Goal: Information Seeking & Learning: Learn about a topic

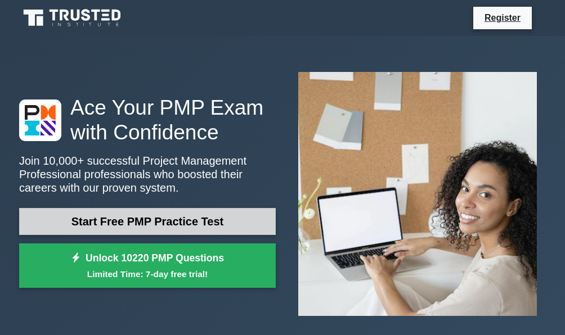
click at [213, 208] on link "Start Free PMP Practice Test" at bounding box center [147, 221] width 257 height 27
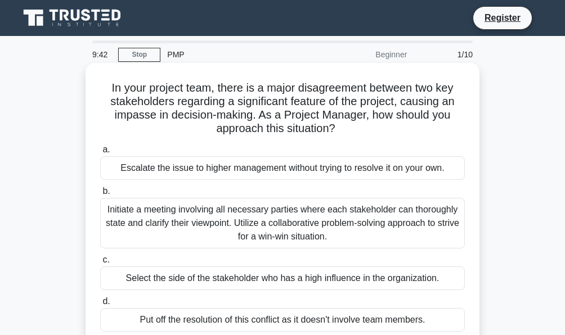
scroll to position [56, 0]
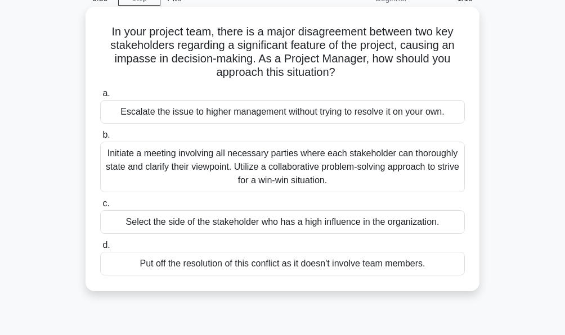
click at [180, 166] on div "Initiate a meeting involving all necessary parties where each stakeholder can t…" at bounding box center [282, 167] width 365 height 51
click at [100, 139] on input "b. Initiate a meeting involving all necessary parties where each stakeholder ca…" at bounding box center [100, 135] width 0 height 7
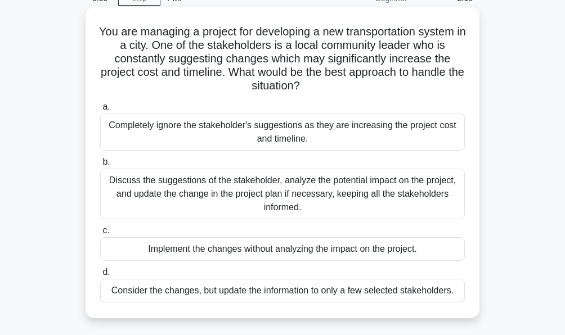
click at [251, 192] on div "Discuss the suggestions of the stakeholder, analyze the potential impact on the…" at bounding box center [282, 194] width 365 height 51
click at [100, 166] on input "b. Discuss the suggestions of the stakeholder, analyze the potential impact on …" at bounding box center [100, 162] width 0 height 7
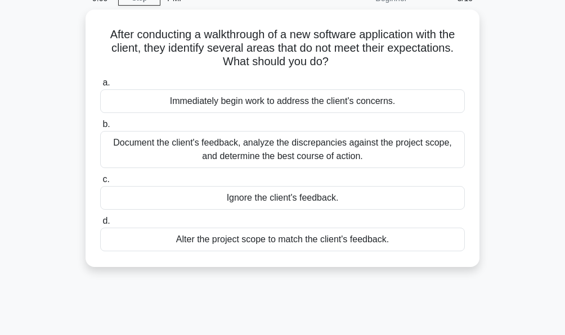
scroll to position [0, 0]
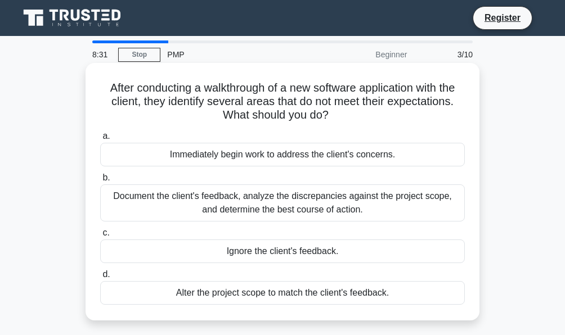
click at [318, 208] on div "Document the client's feedback, analyze the discrepancies against the project s…" at bounding box center [282, 203] width 365 height 37
click at [100, 182] on input "b. Document the client's feedback, analyze the discrepancies against the projec…" at bounding box center [100, 177] width 0 height 7
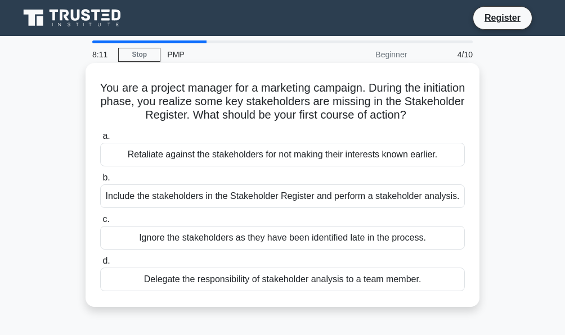
click at [164, 198] on div "Include the stakeholders in the Stakeholder Register and perform a stakeholder …" at bounding box center [282, 197] width 365 height 24
click at [100, 182] on input "b. Include the stakeholders in the Stakeholder Register and perform a stakehold…" at bounding box center [100, 177] width 0 height 7
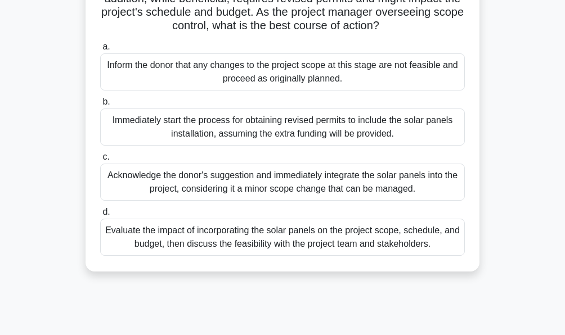
scroll to position [169, 0]
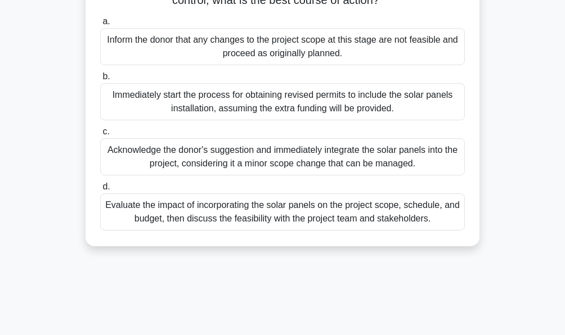
click at [320, 227] on div "Evaluate the impact of incorporating the solar panels on the project scope, sch…" at bounding box center [282, 212] width 365 height 37
click at [100, 191] on input "d. Evaluate the impact of incorporating the solar panels on the project scope, …" at bounding box center [100, 186] width 0 height 7
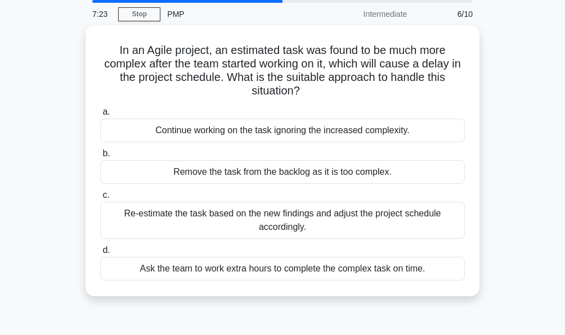
scroll to position [0, 0]
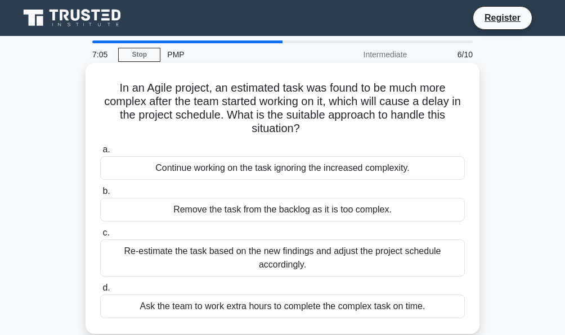
click at [164, 260] on div "Re-estimate the task based on the new findings and adjust the project schedule …" at bounding box center [282, 258] width 365 height 37
click at [100, 237] on input "c. Re-estimate the task based on the new findings and adjust the project schedu…" at bounding box center [100, 233] width 0 height 7
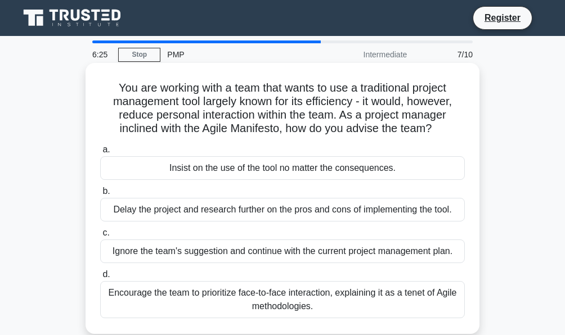
click at [210, 295] on div "Encourage the team to prioritize face-to-face interaction, explaining it as a t…" at bounding box center [282, 299] width 365 height 37
click at [100, 279] on input "d. Encourage the team to prioritize face-to-face interaction, explaining it as …" at bounding box center [100, 274] width 0 height 7
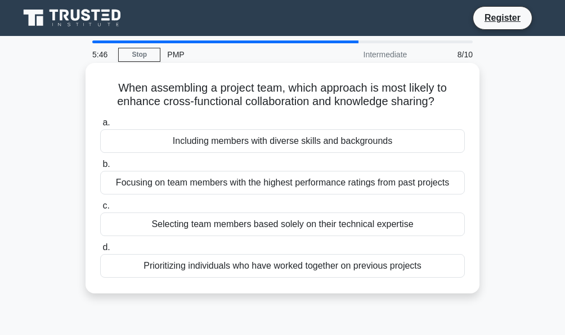
click at [198, 146] on div "Including members with diverse skills and backgrounds" at bounding box center [282, 141] width 365 height 24
click at [100, 127] on input "a. Including members with diverse skills and backgrounds" at bounding box center [100, 122] width 0 height 7
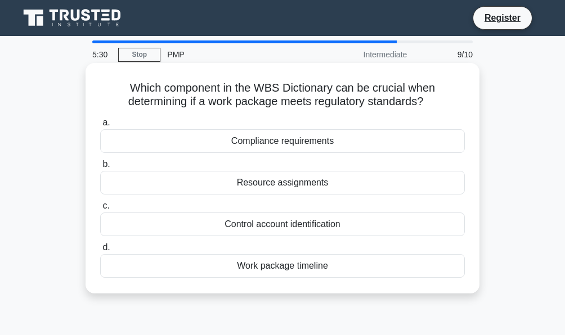
click at [153, 188] on div "Resource assignments" at bounding box center [282, 183] width 365 height 24
click at [100, 168] on input "b. Resource assignments" at bounding box center [100, 164] width 0 height 7
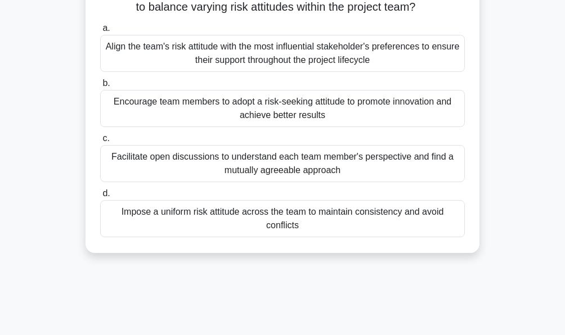
scroll to position [113, 0]
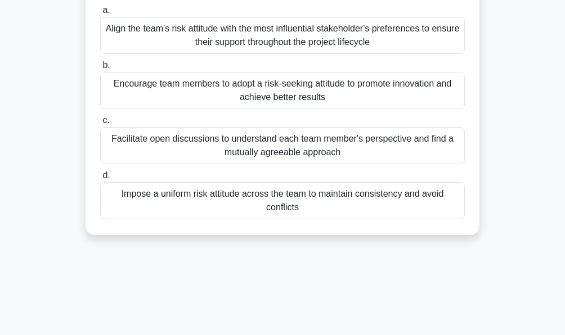
click at [168, 149] on div "Facilitate open discussions to understand each team member's perspective and fi…" at bounding box center [282, 145] width 365 height 37
click at [100, 124] on input "c. Facilitate open discussions to understand each team member's perspective and…" at bounding box center [100, 120] width 0 height 7
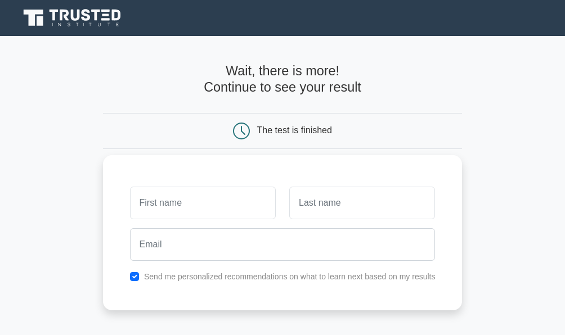
click at [229, 224] on div at bounding box center [282, 245] width 319 height 42
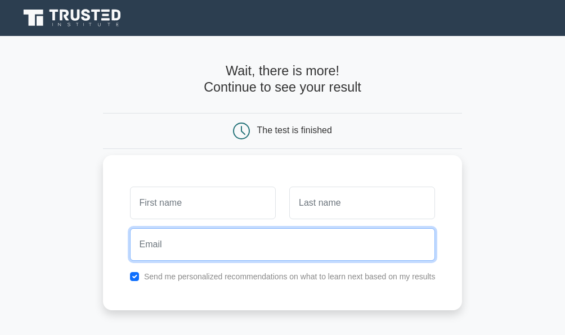
click at [228, 237] on input "email" at bounding box center [283, 244] width 306 height 33
type input "maya.elhadigui.94@gmail.com"
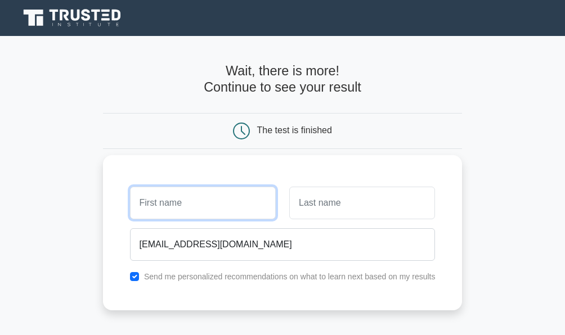
click at [189, 207] on input "text" at bounding box center [203, 203] width 146 height 33
type input "may"
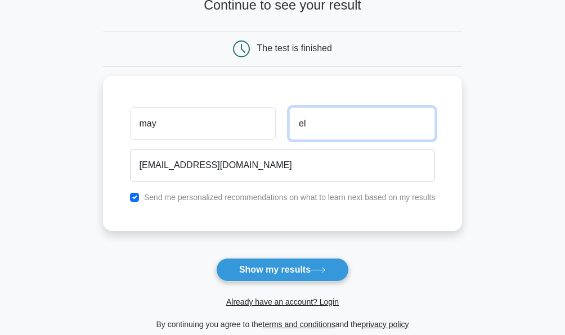
scroll to position [225, 0]
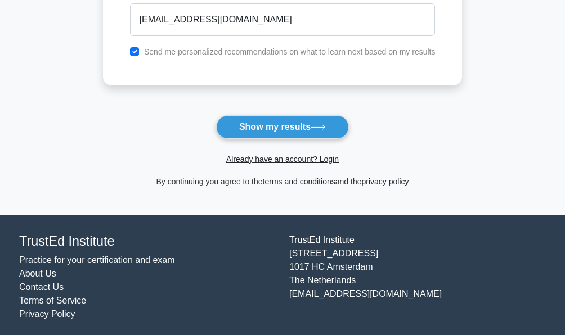
type input "el"
click at [195, 51] on label "Send me personalized recommendations on what to learn next based on my results" at bounding box center [290, 51] width 292 height 9
click at [187, 47] on label "Send me personalized recommendations on what to learn next based on my results" at bounding box center [290, 51] width 292 height 9
click at [142, 51] on div "Send me personalized recommendations on what to learn next based on my results" at bounding box center [282, 52] width 319 height 14
click at [134, 50] on input "checkbox" at bounding box center [134, 51] width 9 height 9
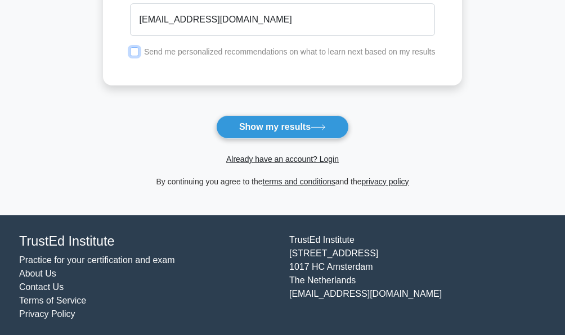
click at [134, 50] on input "checkbox" at bounding box center [134, 51] width 9 height 9
checkbox input "true"
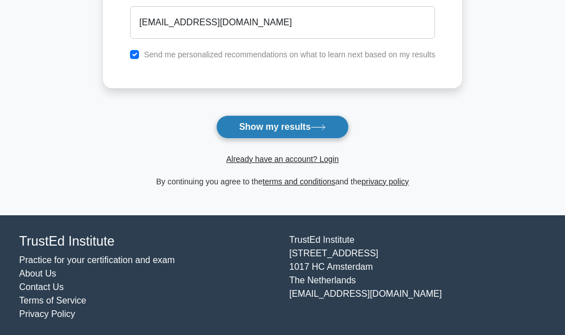
click at [257, 129] on button "Show my results" at bounding box center [282, 127] width 133 height 24
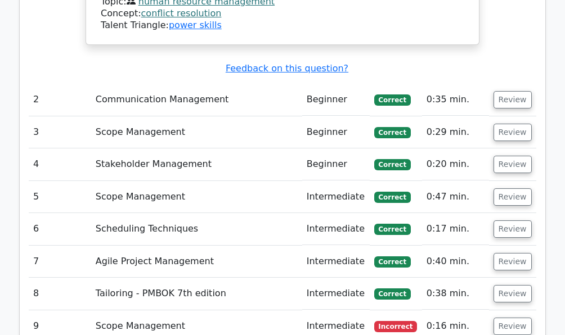
scroll to position [1463, 0]
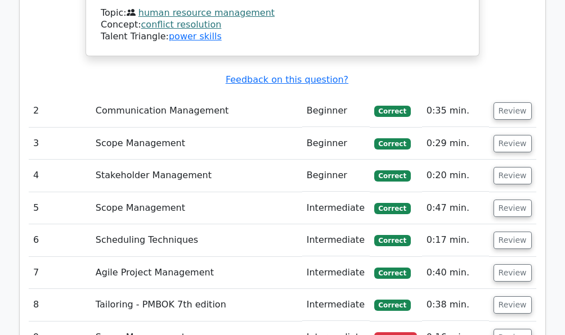
scroll to position [1576, 0]
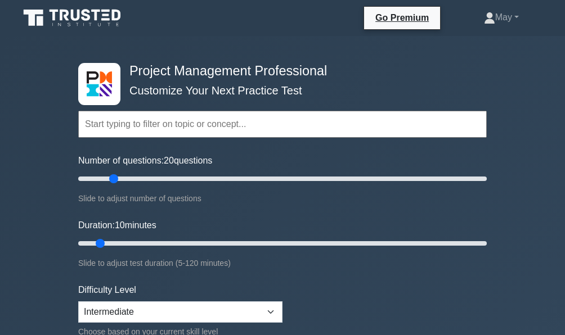
drag, startPoint x: 92, startPoint y: 178, endPoint x: 114, endPoint y: 179, distance: 22.0
type input "20"
click at [114, 179] on input "Number of questions: 20 questions" at bounding box center [282, 179] width 409 height 14
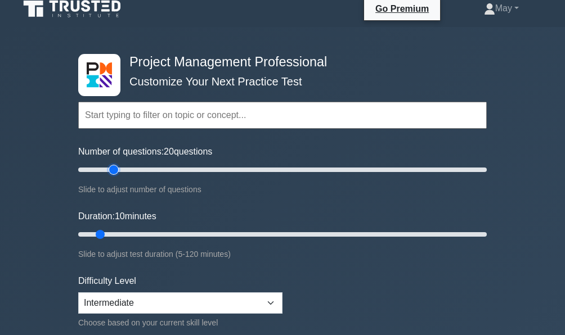
scroll to position [56, 0]
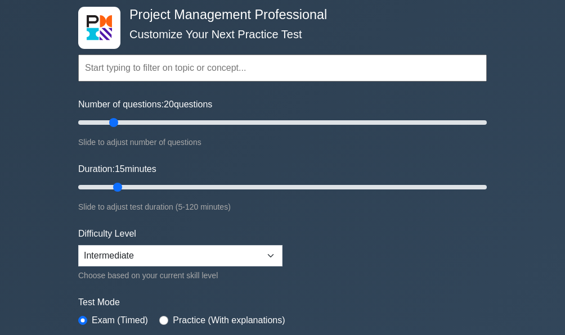
drag, startPoint x: 99, startPoint y: 188, endPoint x: 120, endPoint y: 190, distance: 20.9
type input "15"
click at [120, 190] on input "Duration: 15 minutes" at bounding box center [282, 188] width 409 height 14
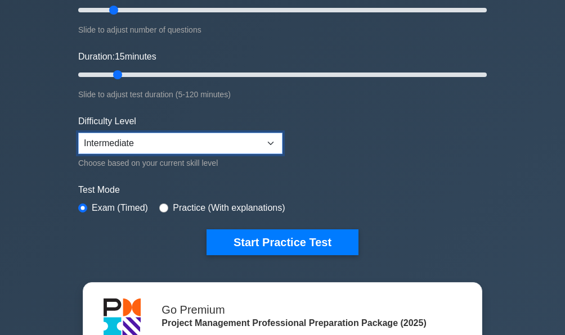
click at [145, 145] on select "Beginner Intermediate Expert" at bounding box center [180, 143] width 204 height 21
select select "expert"
click at [78, 133] on select "Beginner Intermediate Expert" at bounding box center [180, 143] width 204 height 21
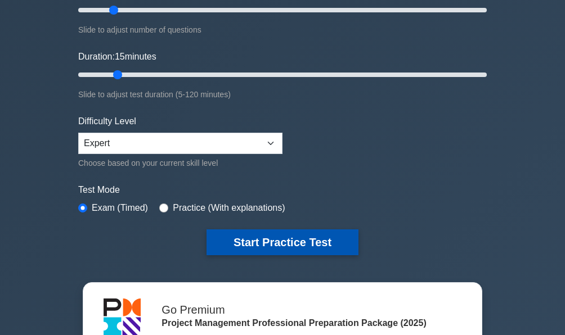
click at [251, 244] on button "Start Practice Test" at bounding box center [283, 243] width 152 height 26
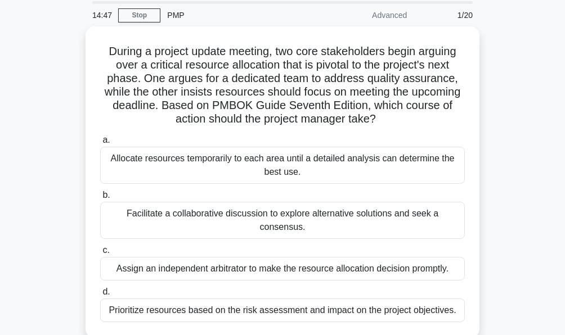
scroll to position [56, 0]
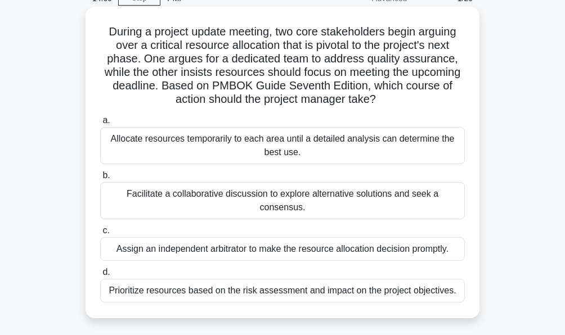
click at [150, 279] on div "Prioritize resources based on the risk assessment and impact on the project obj…" at bounding box center [282, 291] width 365 height 24
click at [100, 276] on input "d. Prioritize resources based on the risk assessment and impact on the project …" at bounding box center [100, 272] width 0 height 7
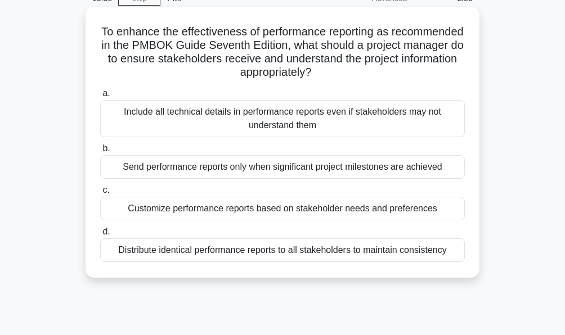
click at [134, 210] on div "Customize performance reports based on stakeholder needs and preferences" at bounding box center [282, 209] width 365 height 24
click at [100, 194] on input "c. Customize performance reports based on stakeholder needs and preferences" at bounding box center [100, 190] width 0 height 7
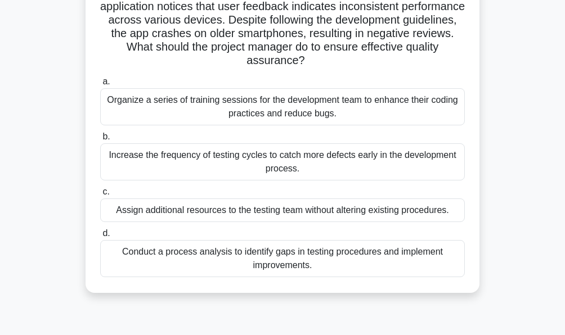
scroll to position [113, 0]
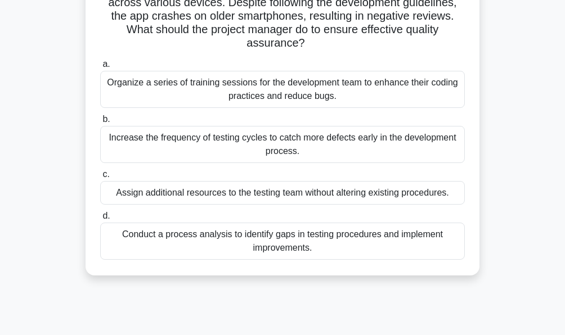
click at [205, 248] on div "Conduct a process analysis to identify gaps in testing procedures and implement…" at bounding box center [282, 241] width 365 height 37
click at [100, 220] on input "d. Conduct a process analysis to identify gaps in testing procedures and implem…" at bounding box center [100, 216] width 0 height 7
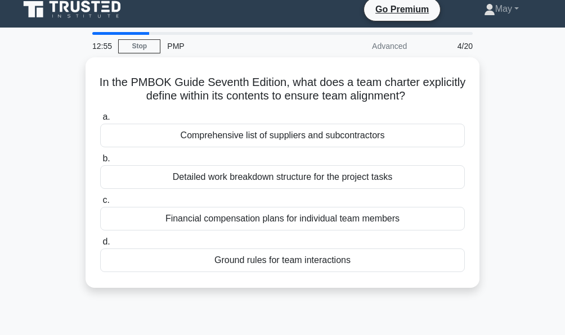
scroll to position [0, 0]
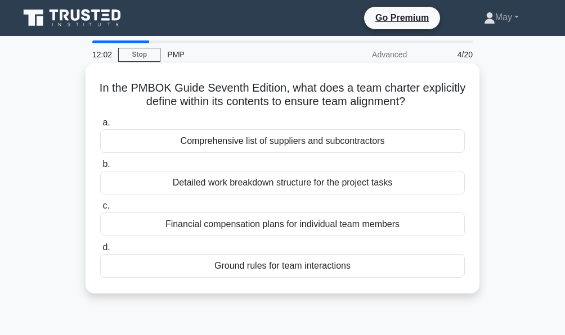
click at [227, 142] on div "Comprehensive list of suppliers and subcontractors" at bounding box center [282, 141] width 365 height 24
click at [100, 127] on input "a. Comprehensive list of suppliers and subcontractors" at bounding box center [100, 122] width 0 height 7
